Goal: Task Accomplishment & Management: Use online tool/utility

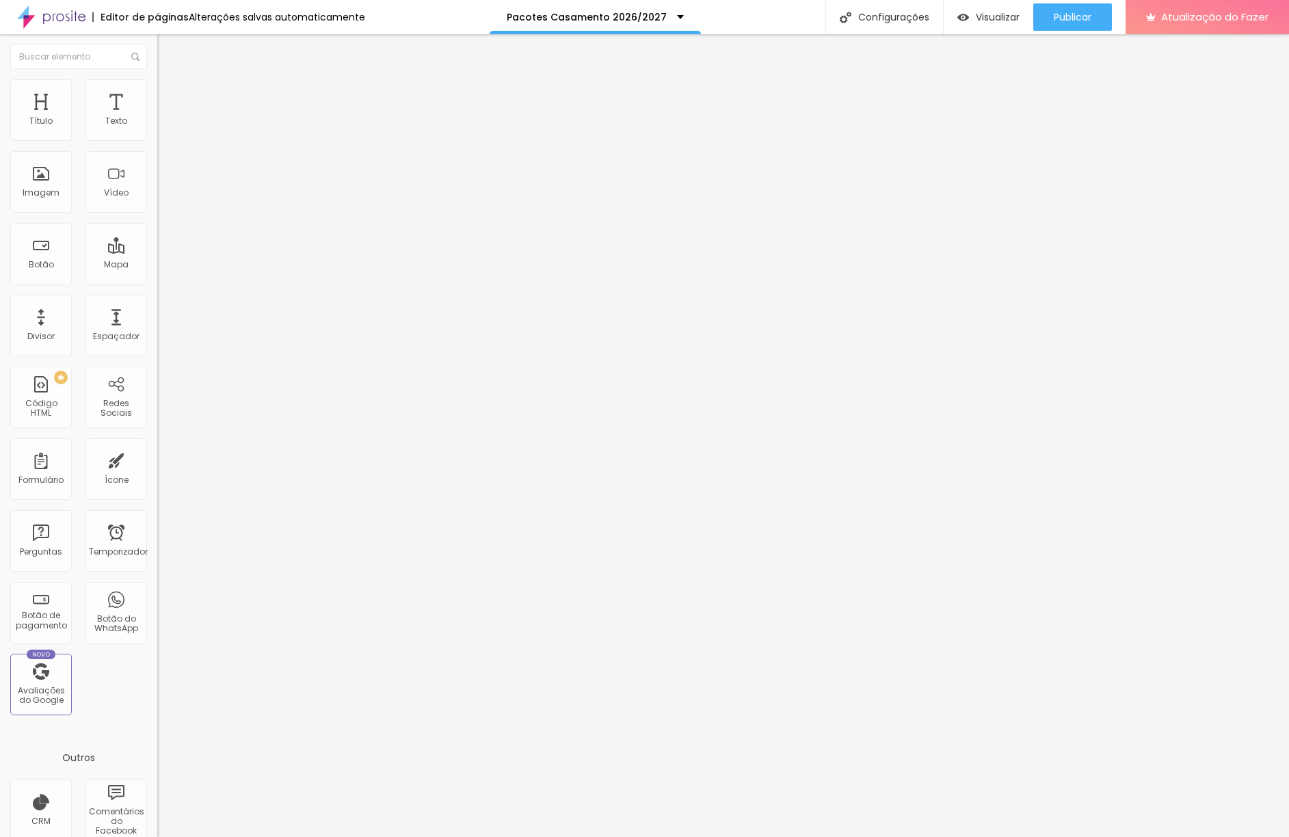
click at [157, 87] on img at bounding box center [163, 85] width 12 height 12
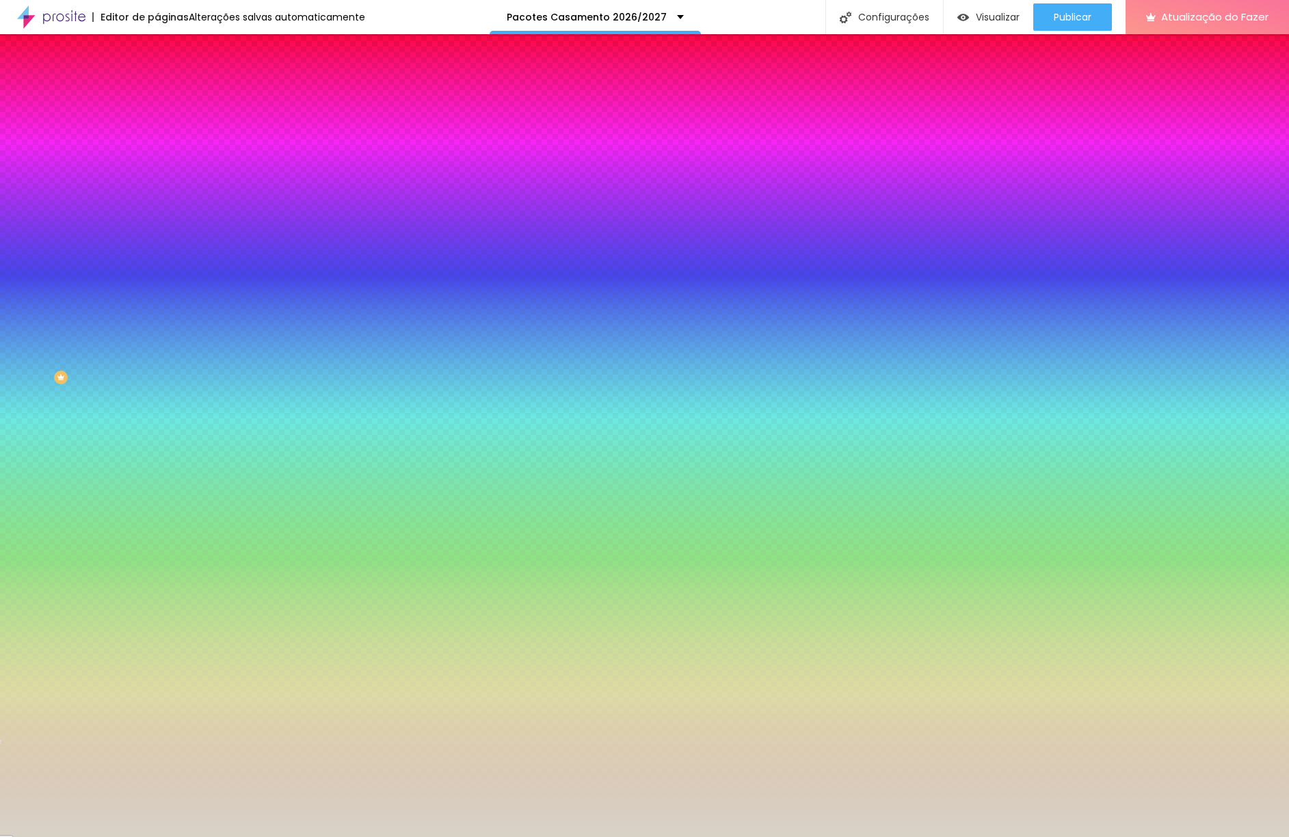
click at [157, 186] on div at bounding box center [235, 186] width 157 height 0
drag, startPoint x: 120, startPoint y: 248, endPoint x: 110, endPoint y: 248, distance: 10.3
click at [157, 200] on input "#D8D3C7" at bounding box center [239, 193] width 164 height 14
paste input "F3E260"
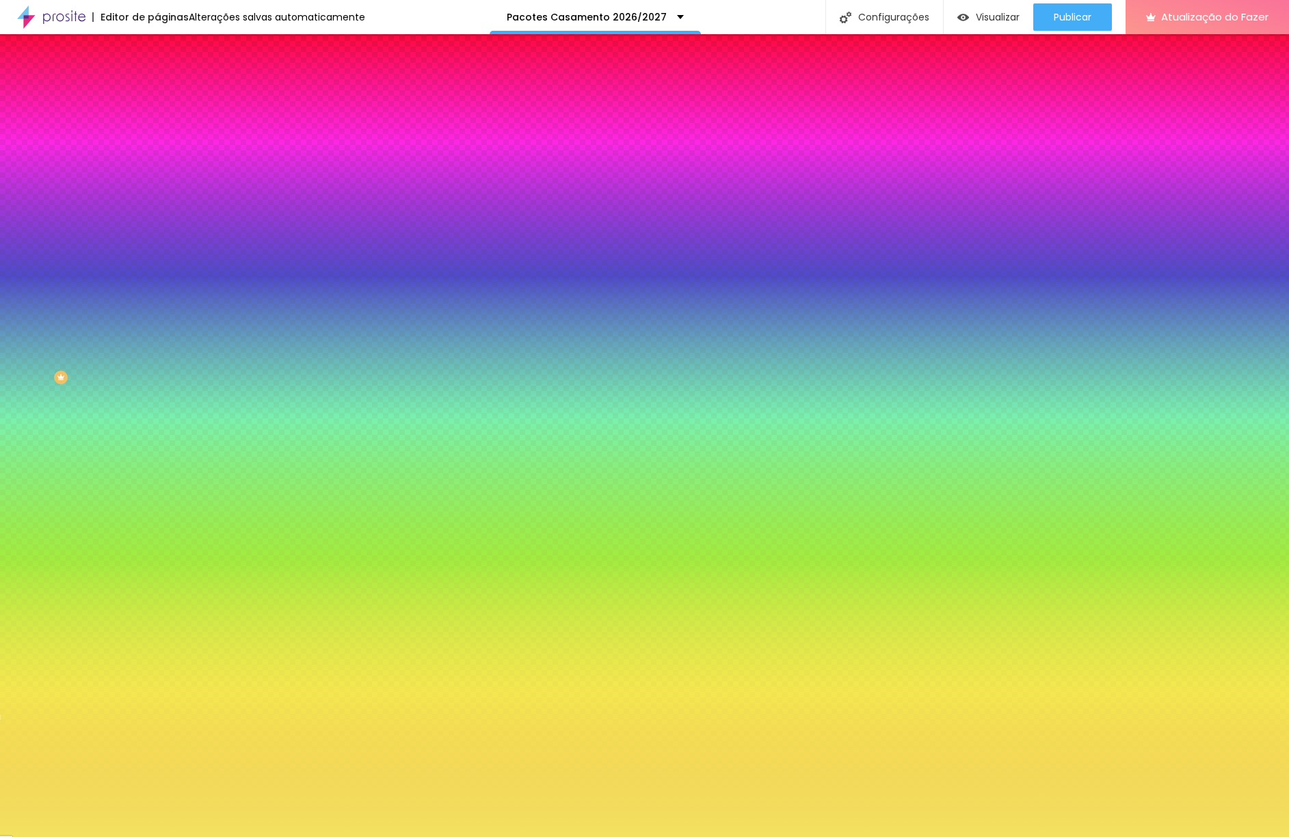
type input "#F3E260"
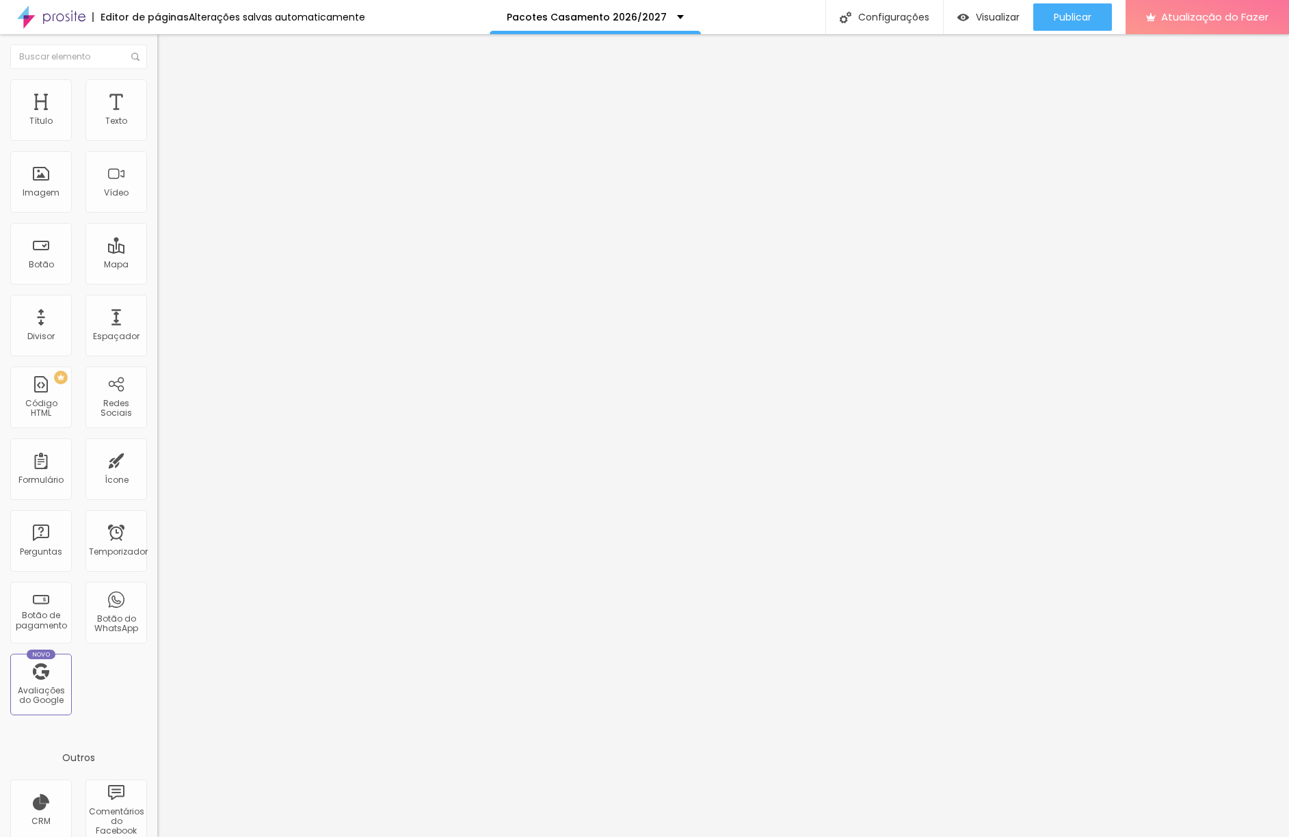
click at [170, 93] on font "Estilo" at bounding box center [180, 89] width 21 height 12
click at [157, 79] on li "Conteúdo" at bounding box center [235, 73] width 157 height 14
click at [157, 95] on ul "Conteúdo Estilo Avançado" at bounding box center [235, 86] width 157 height 41
click at [170, 92] on font "Estilo" at bounding box center [180, 89] width 21 height 12
click at [157, 93] on li "Avançado" at bounding box center [235, 100] width 157 height 14
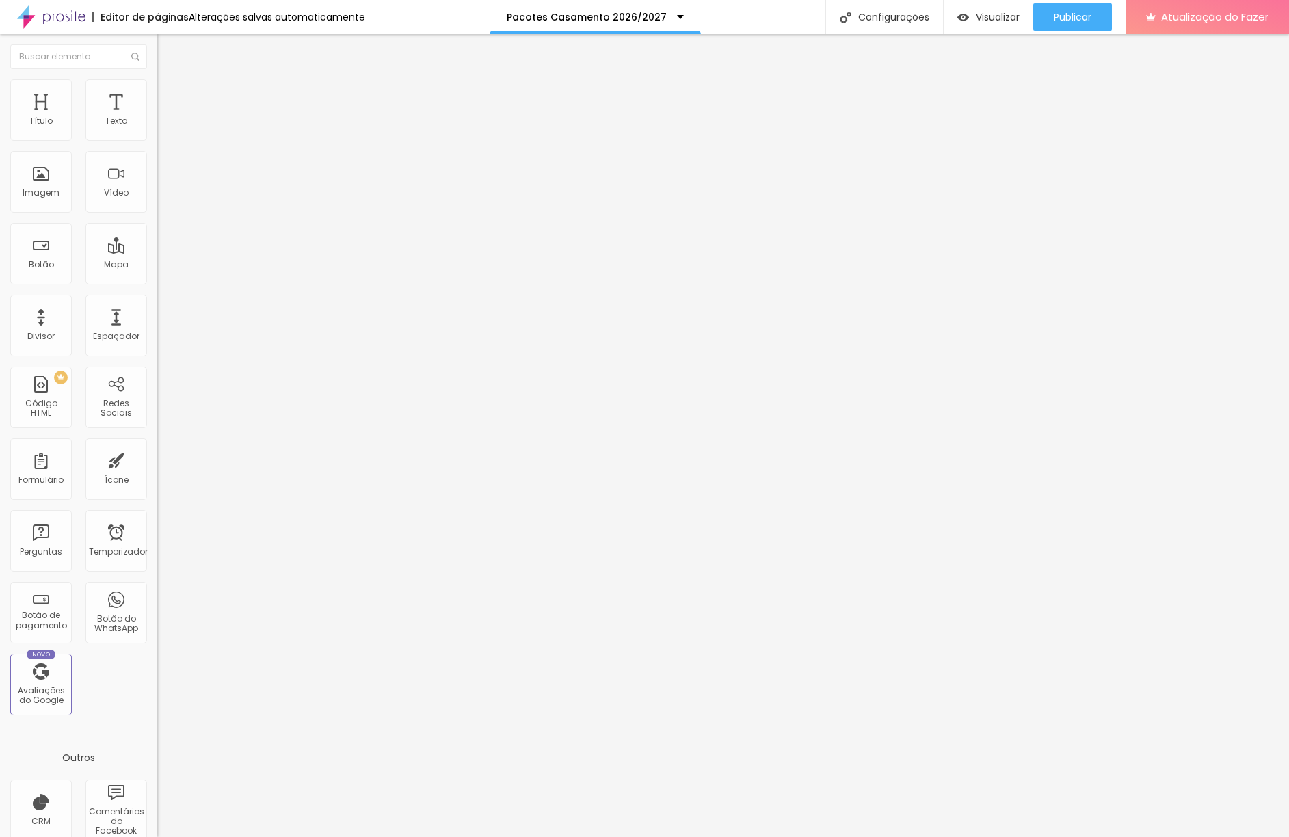
click at [170, 81] on font "Conteúdo" at bounding box center [191, 75] width 42 height 12
click at [157, 214] on font "Original" at bounding box center [173, 208] width 33 height 12
click at [157, 90] on li "Estilo" at bounding box center [235, 86] width 157 height 14
click at [157, 88] on img at bounding box center [163, 85] width 12 height 12
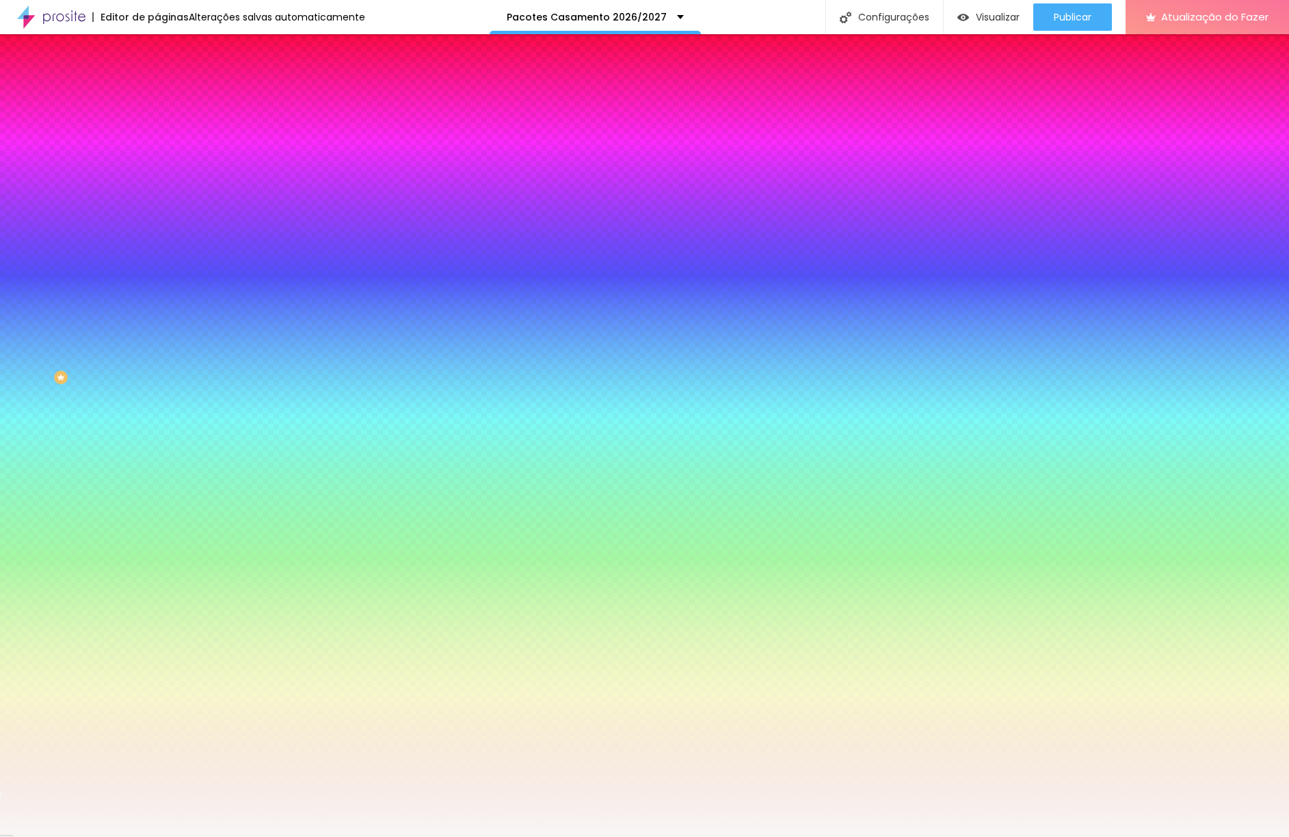
paste input "00A86C"
type input "#00A86C"
